Goal: Check status: Verify the current state of an ongoing process or item

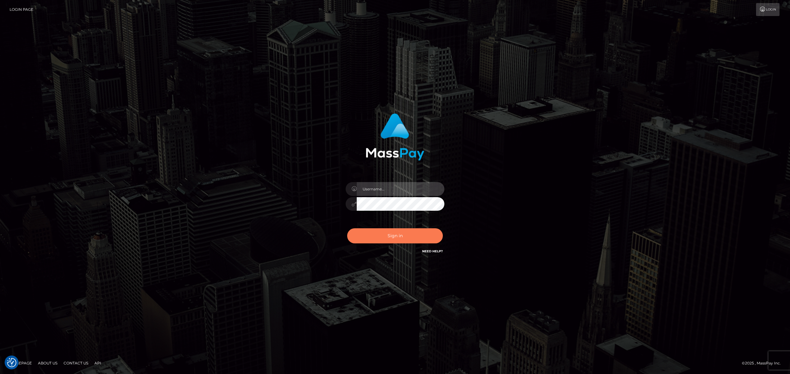
type input "Allen.megabonanza"
click at [359, 234] on button "Sign in" at bounding box center [395, 236] width 96 height 15
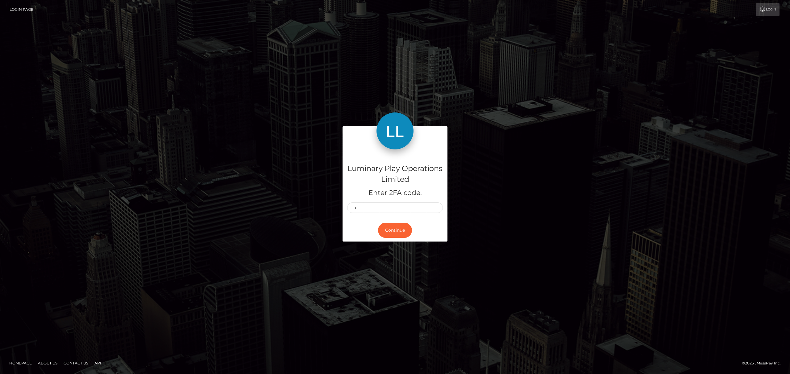
type input "5"
type input "6"
type input "5"
type input "2"
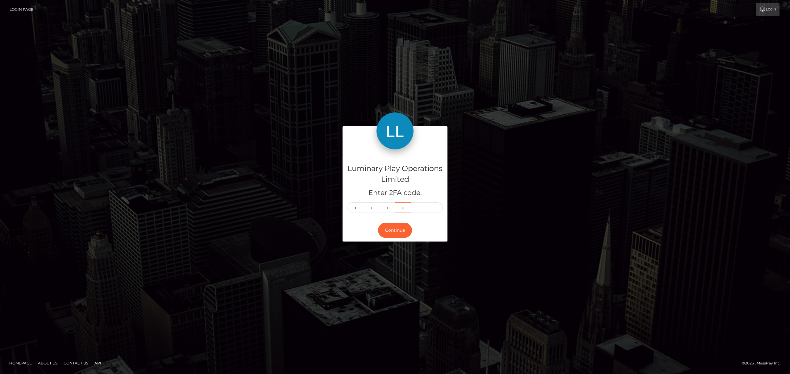
type input "4"
type input "3"
type input "4"
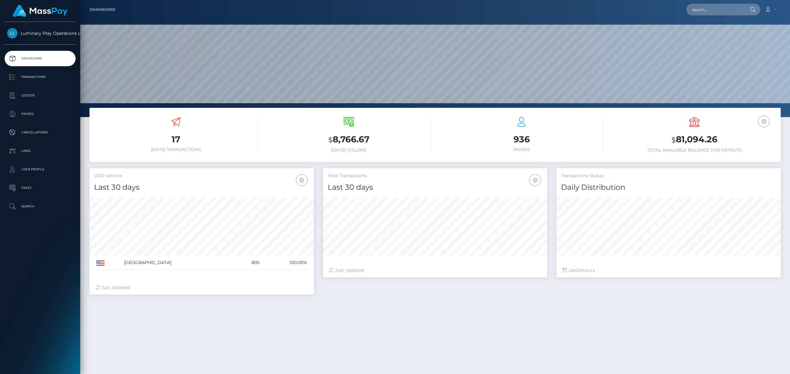
scroll to position [109, 224]
click at [715, 6] on input "text" at bounding box center [715, 10] width 58 height 12
paste input "356080"
type input "356080"
click at [720, 15] on div "356080 Loading... Loading... Account Edit Profile Logout" at bounding box center [450, 9] width 660 height 13
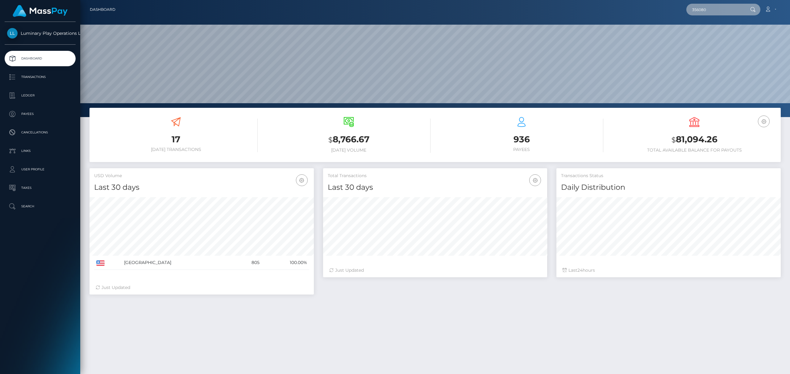
click at [720, 14] on input "356080" at bounding box center [715, 10] width 58 height 12
click at [23, 82] on link "Transactions" at bounding box center [40, 76] width 71 height 15
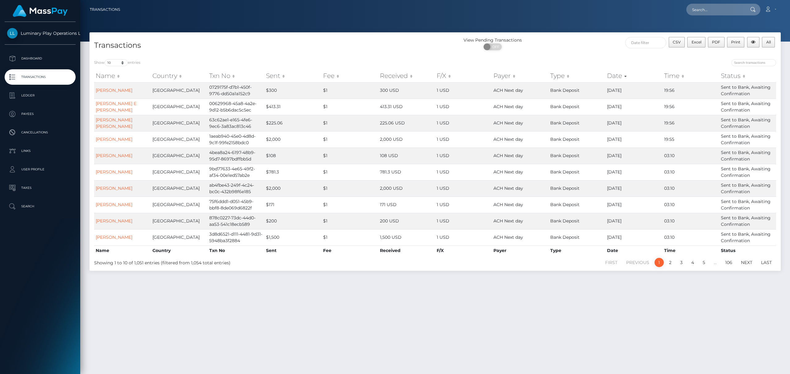
click at [115, 56] on div "Show 10 25 50 100 250 500 1,000 3,500 entries Name Country Txn No Sent Fee Rece…" at bounding box center [434, 163] width 691 height 217
drag, startPoint x: 116, startPoint y: 63, endPoint x: 134, endPoint y: 97, distance: 37.9
click at [117, 63] on select "10 25 50 100 250 500 1,000 3,500" at bounding box center [116, 62] width 23 height 7
select select "500"
click at [105, 59] on select "10 25 50 100 250 500 1,000 3,500" at bounding box center [116, 62] width 23 height 7
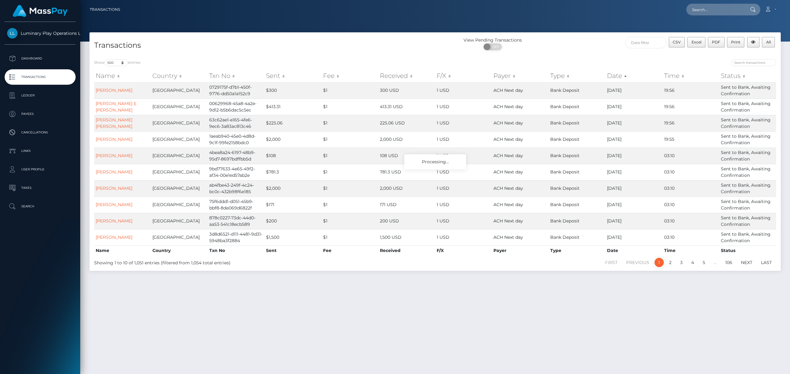
click at [382, 25] on div at bounding box center [434, 21] width 709 height 42
click at [341, 37] on div "Transactions" at bounding box center [261, 46] width 345 height 18
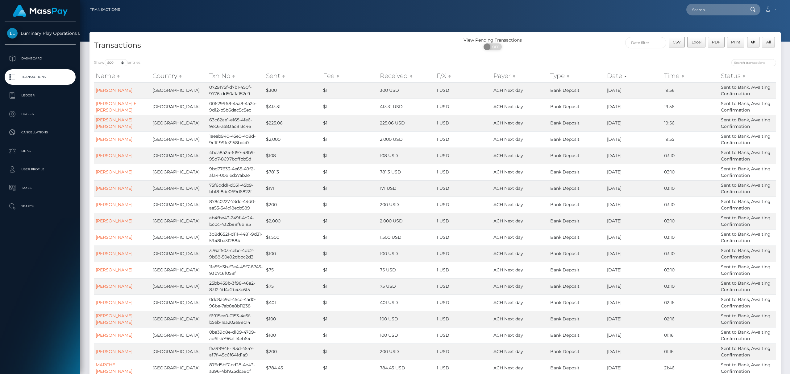
click at [759, 62] on input "search" at bounding box center [753, 62] width 45 height 7
paste input "356080"
type input "356080"
